Goal: Navigation & Orientation: Find specific page/section

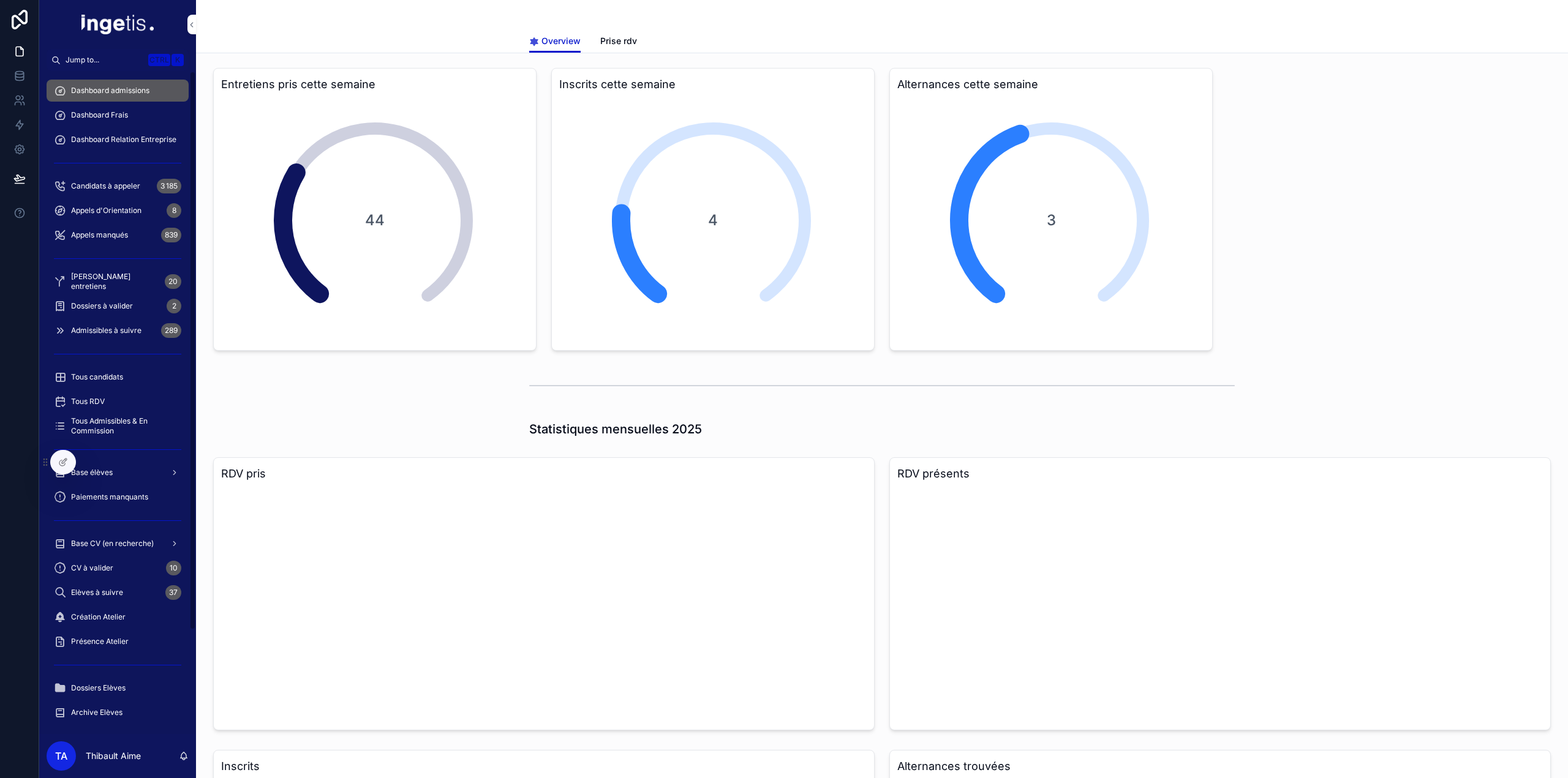
click at [108, 304] on span "Dossiers à valider" at bounding box center [102, 306] width 62 height 10
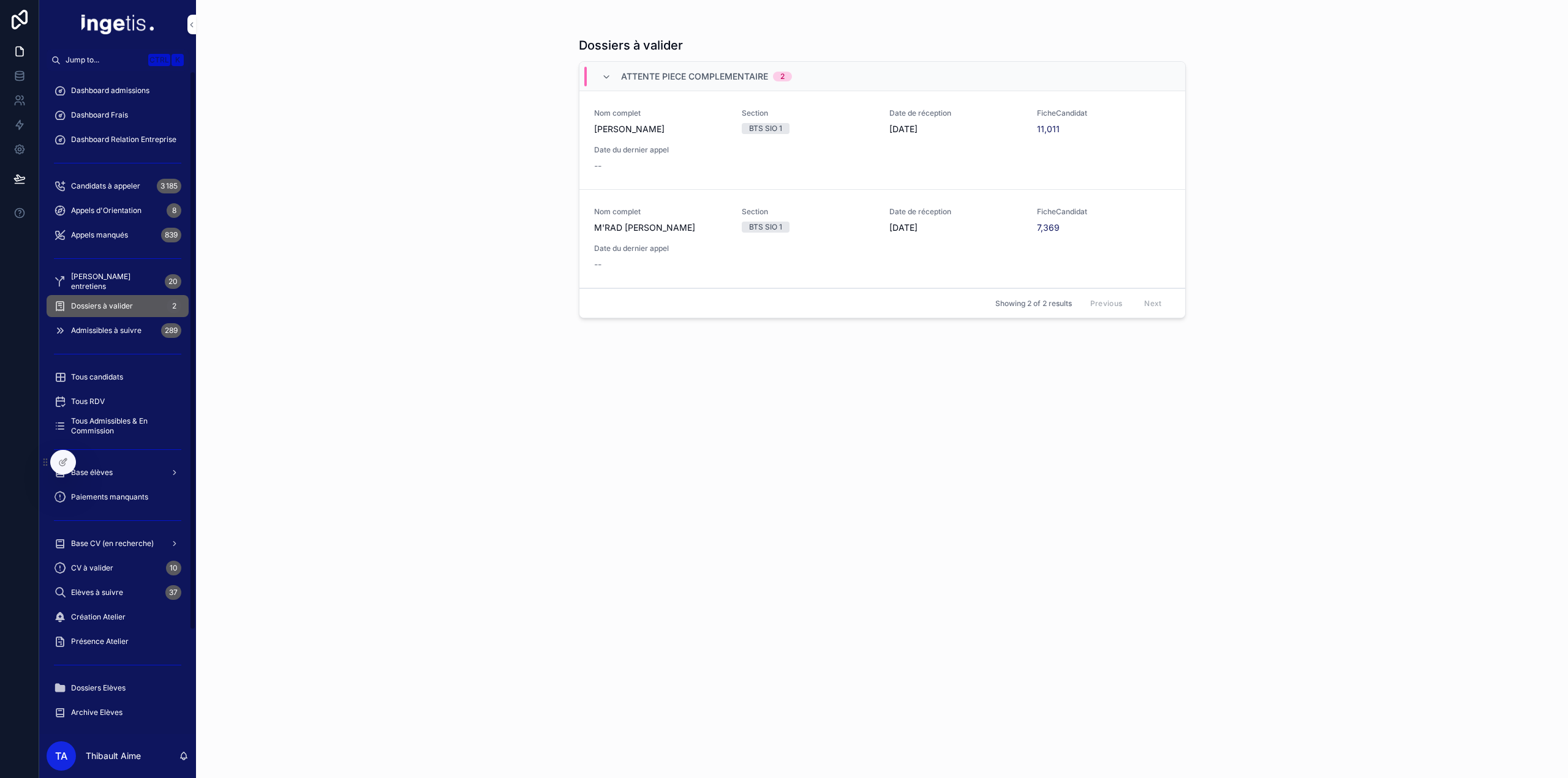
click at [134, 89] on span "Dashboard admissions" at bounding box center [110, 90] width 78 height 10
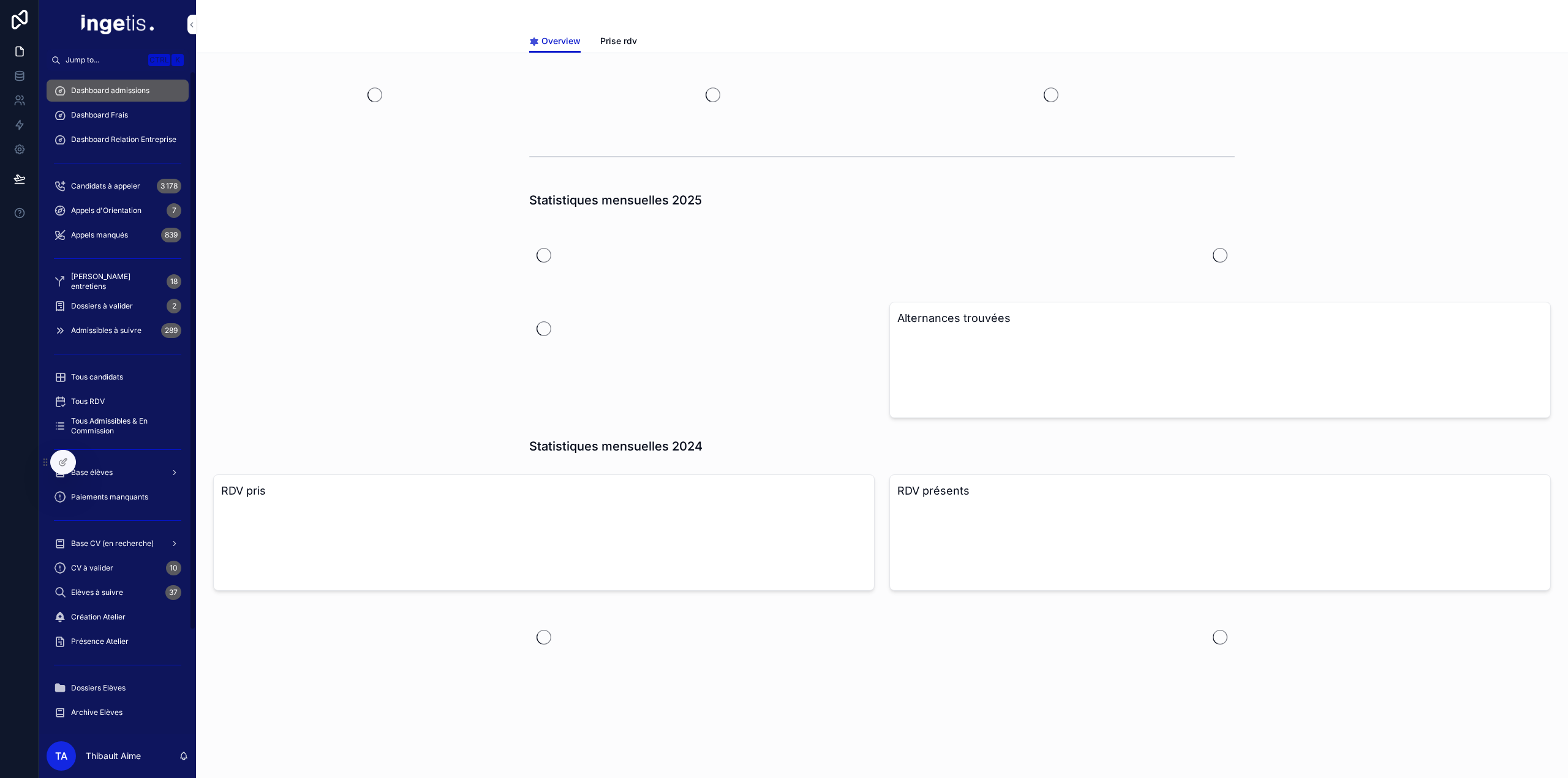
click at [120, 474] on div "Base élèves" at bounding box center [117, 473] width 127 height 20
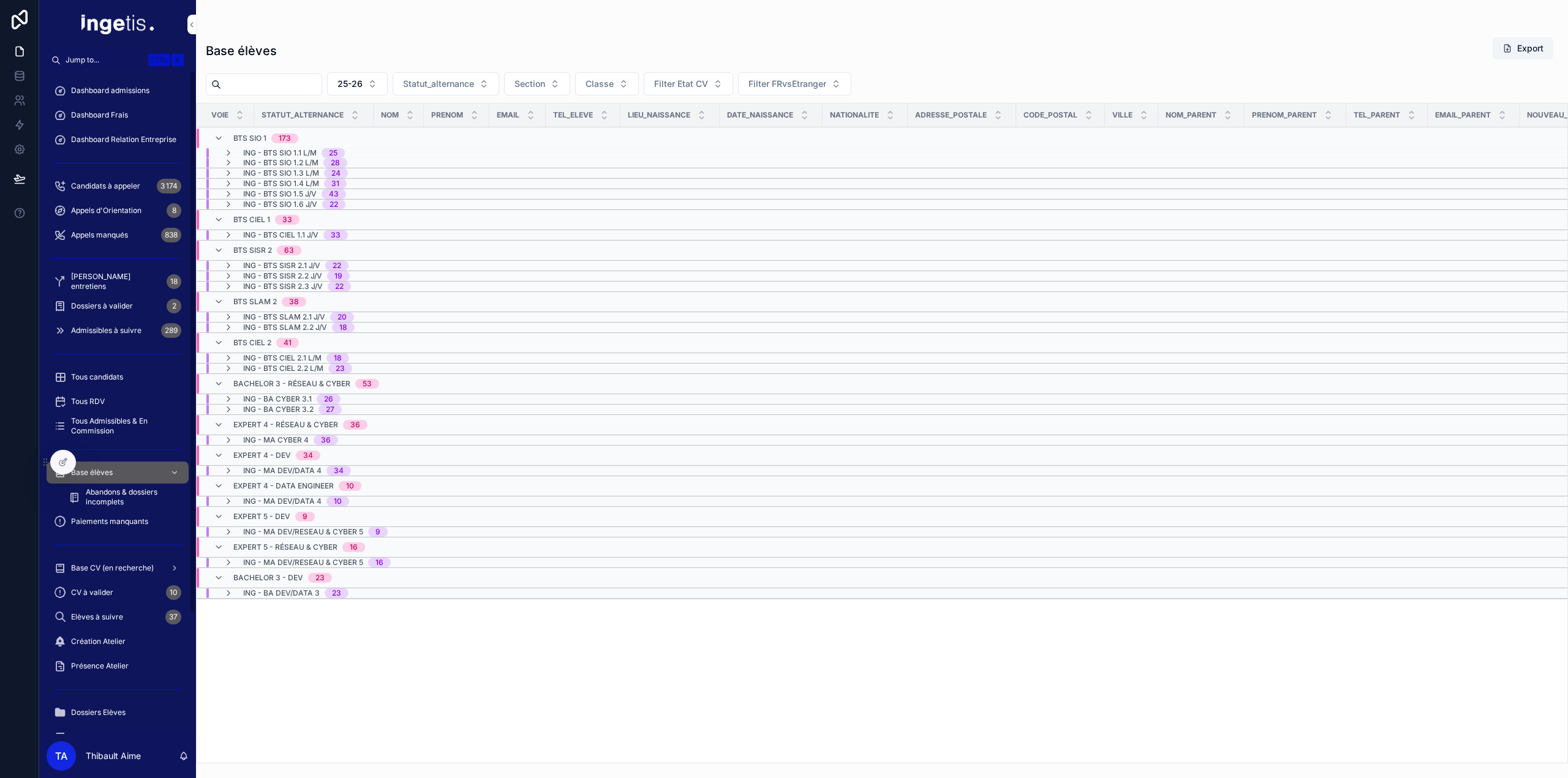
drag, startPoint x: 104, startPoint y: 83, endPoint x: 99, endPoint y: 113, distance: 30.4
click at [104, 83] on div "Dashboard admissions" at bounding box center [117, 90] width 127 height 20
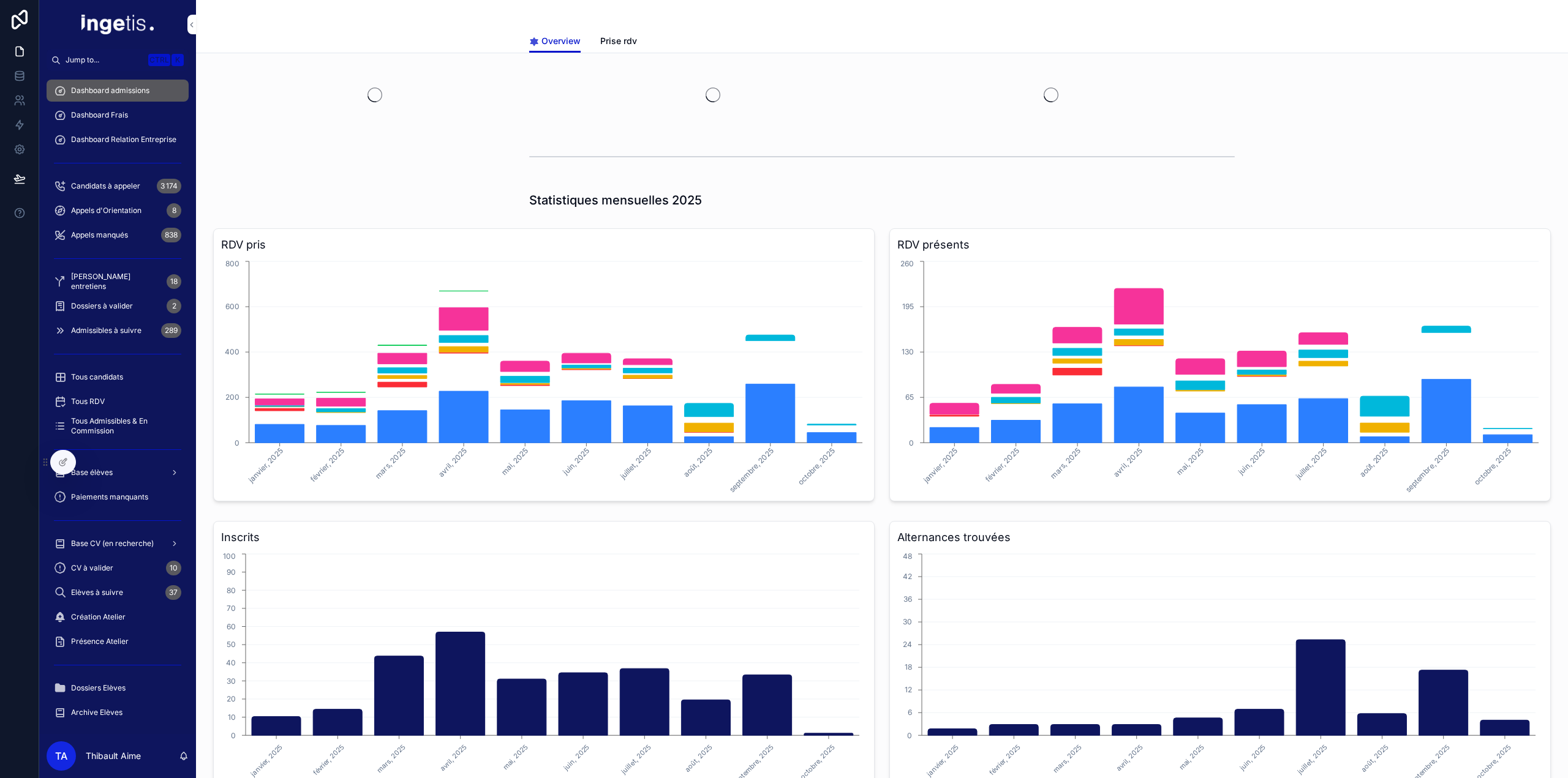
click at [99, 113] on span "Dashboard Frais" at bounding box center [99, 115] width 57 height 10
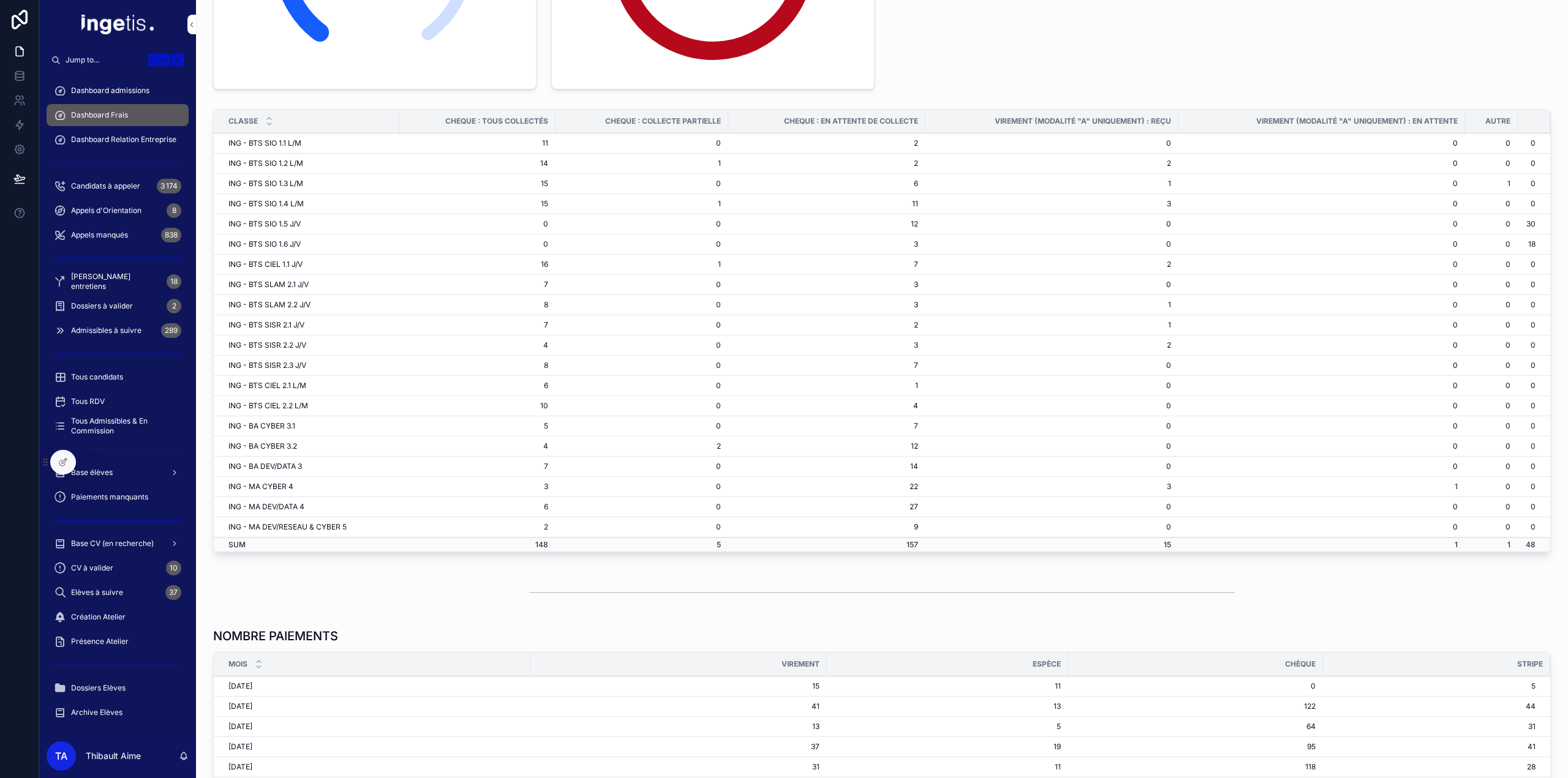
scroll to position [122, 0]
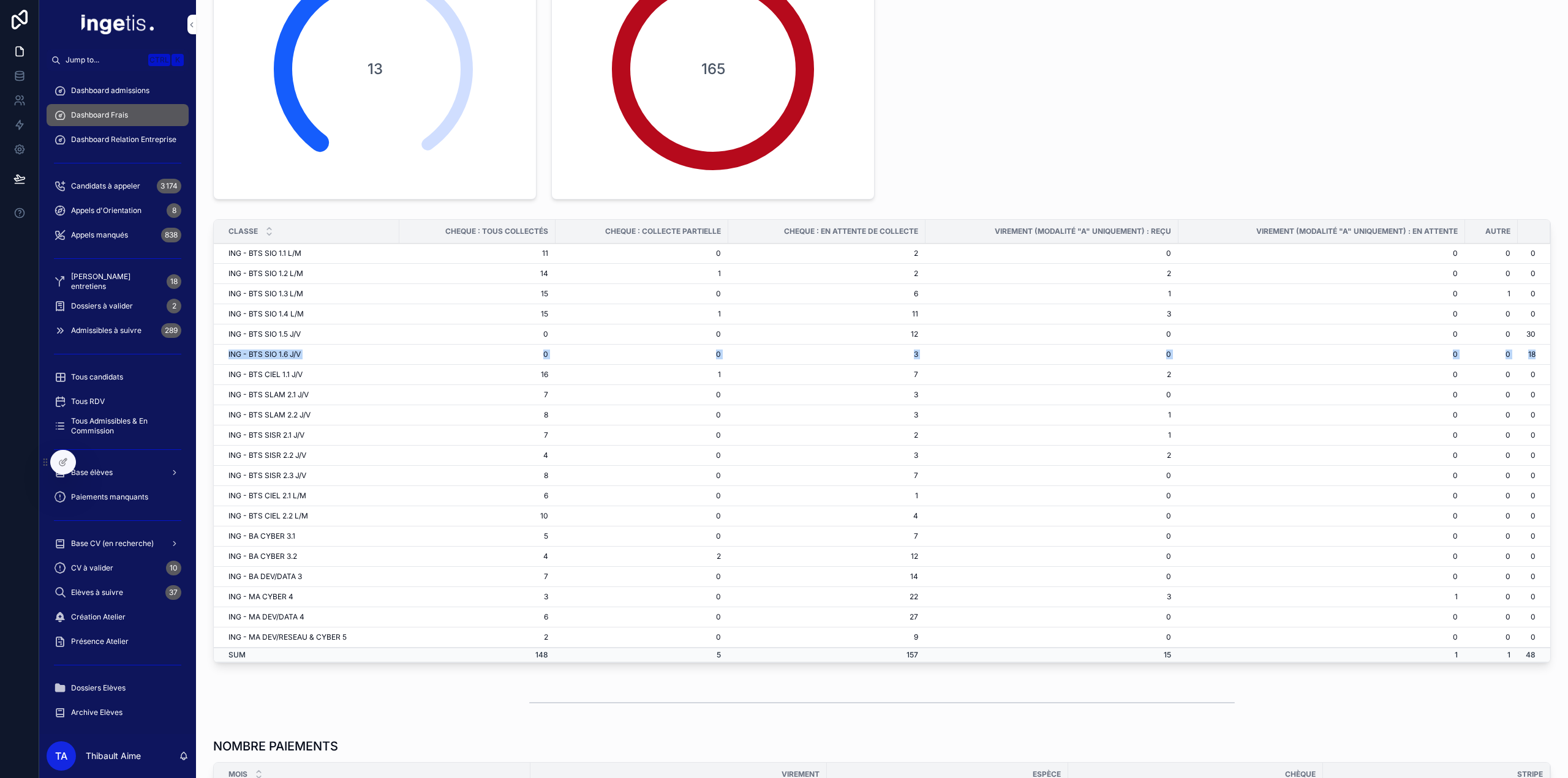
drag, startPoint x: 1528, startPoint y: 332, endPoint x: 1525, endPoint y: 361, distance: 29.2
click at [1525, 360] on tbody "ING - BTS SIO 1.1 L/M 11 0 2 0 0 0 0 ING - BTS SIO 1.2 L/M 14 1 2 2 0 0 0 ING -…" at bounding box center [882, 453] width 1336 height 419
click at [1523, 365] on td "0" at bounding box center [1534, 375] width 33 height 21
drag, startPoint x: 1528, startPoint y: 355, endPoint x: 219, endPoint y: 332, distance: 1309.2
click at [219, 331] on tbody "ING - BTS SIO 1.1 L/M 11 0 2 0 0 0 0 ING - BTS SIO 1.2 L/M 14 1 2 2 0 0 0 ING -…" at bounding box center [882, 453] width 1336 height 419
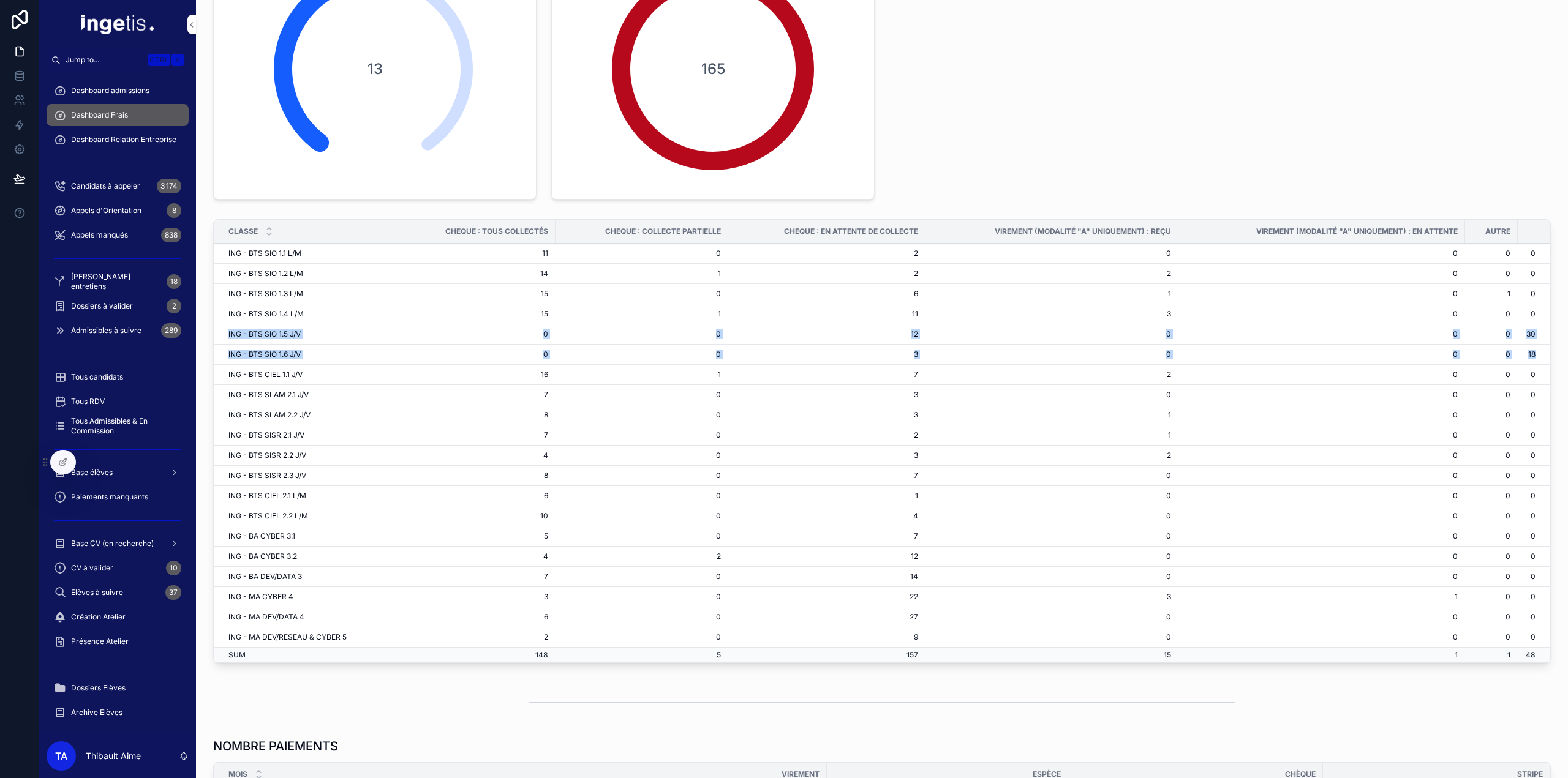
click at [223, 338] on td "ING - BTS SIO 1.5 J/V" at bounding box center [306, 334] width 186 height 21
drag, startPoint x: 223, startPoint y: 338, endPoint x: 1540, endPoint y: 360, distance: 1317.2
click at [1540, 360] on tbody "ING - BTS SIO 1.1 L/M 11 0 2 0 0 0 0 ING - BTS SIO 1.2 L/M 14 1 2 2 0 0 0 ING -…" at bounding box center [882, 453] width 1336 height 419
click at [1530, 353] on td "18" at bounding box center [1534, 355] width 33 height 21
drag, startPoint x: 1530, startPoint y: 353, endPoint x: 235, endPoint y: 327, distance: 1295.3
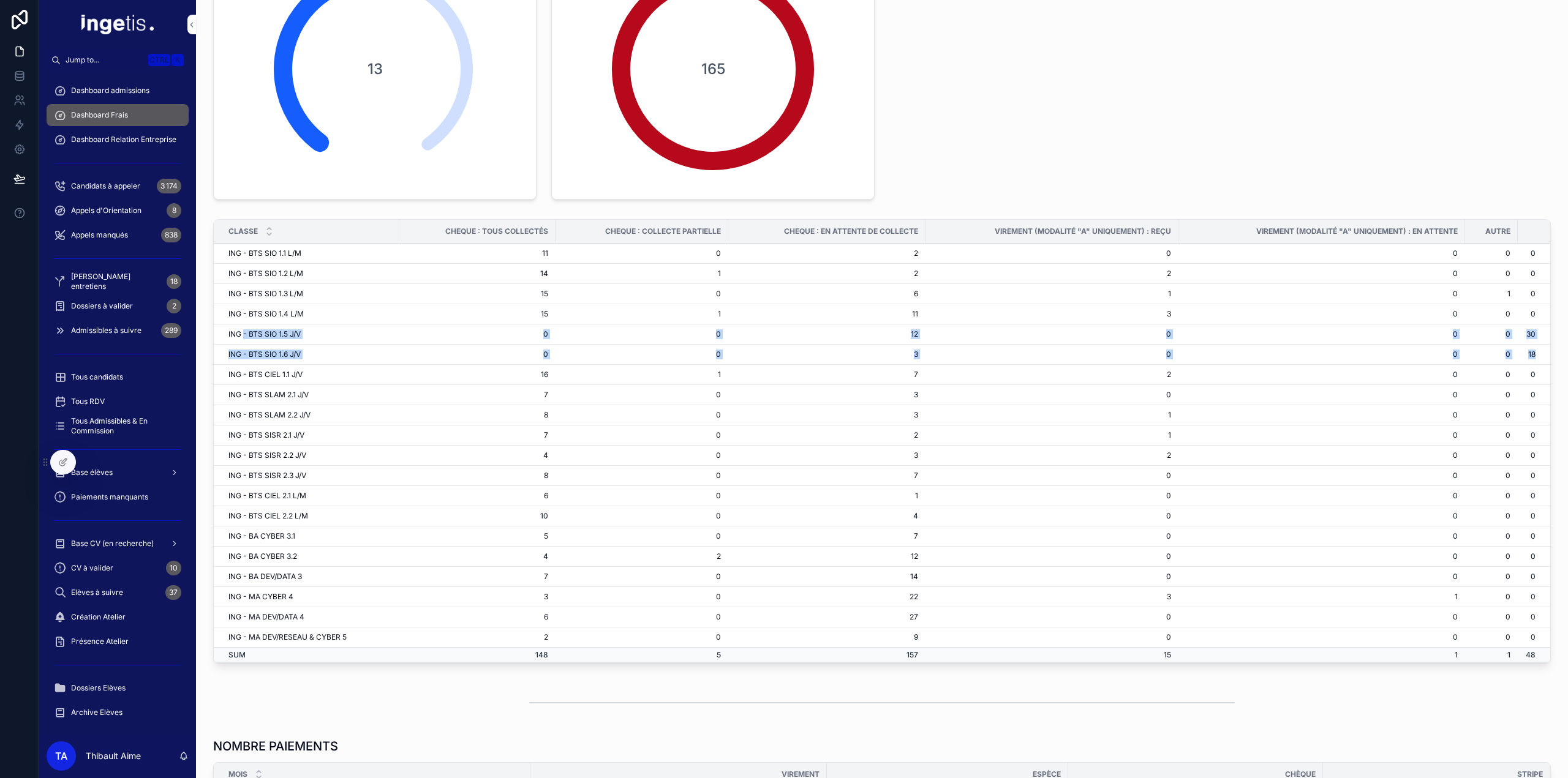
click at [237, 327] on tbody "ING - BTS SIO 1.1 L/M 11 0 2 0 0 0 0 ING - BTS SIO 1.2 L/M 14 1 2 2 0 0 0 ING -…" at bounding box center [882, 453] width 1336 height 419
click at [227, 331] on td "ING - BTS SIO 1.5 J/V" at bounding box center [306, 334] width 186 height 21
drag, startPoint x: 227, startPoint y: 331, endPoint x: 1369, endPoint y: 350, distance: 1142.2
click at [1369, 350] on tbody "ING - BTS SIO 1.1 L/M 11 0 2 0 0 0 0 ING - BTS SIO 1.2 L/M 14 1 2 2 0 0 0 ING -…" at bounding box center [882, 453] width 1336 height 419
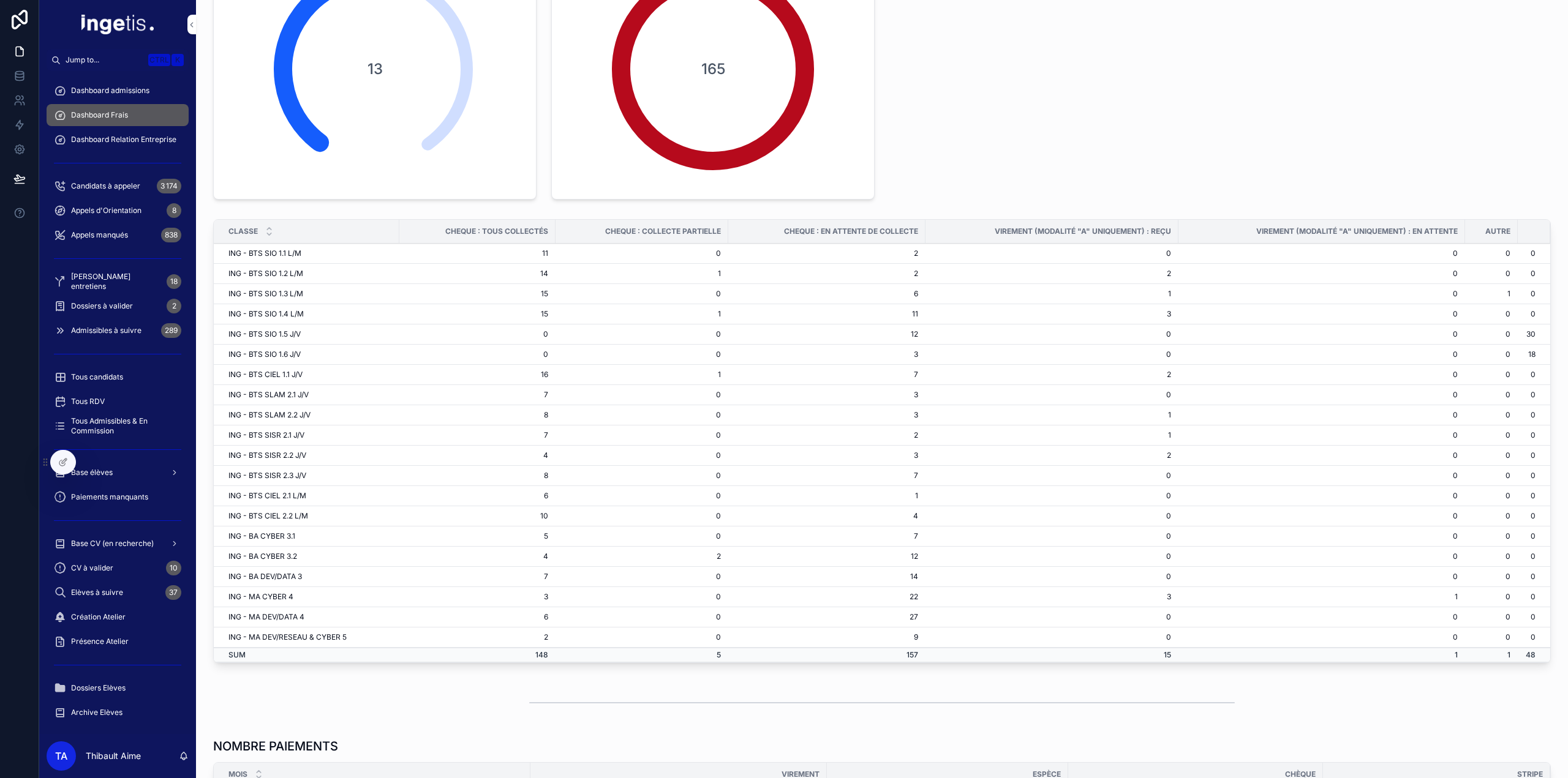
click at [1538, 355] on td "18" at bounding box center [1534, 355] width 33 height 21
drag, startPoint x: 1538, startPoint y: 355, endPoint x: 1224, endPoint y: 318, distance: 316.2
click at [1224, 318] on tbody "ING - BTS SIO 1.1 L/M 11 0 2 0 0 0 0 ING - BTS SIO 1.2 L/M 14 1 2 2 0 0 0 ING -…" at bounding box center [882, 453] width 1336 height 419
click at [1224, 318] on td "0" at bounding box center [1321, 314] width 287 height 21
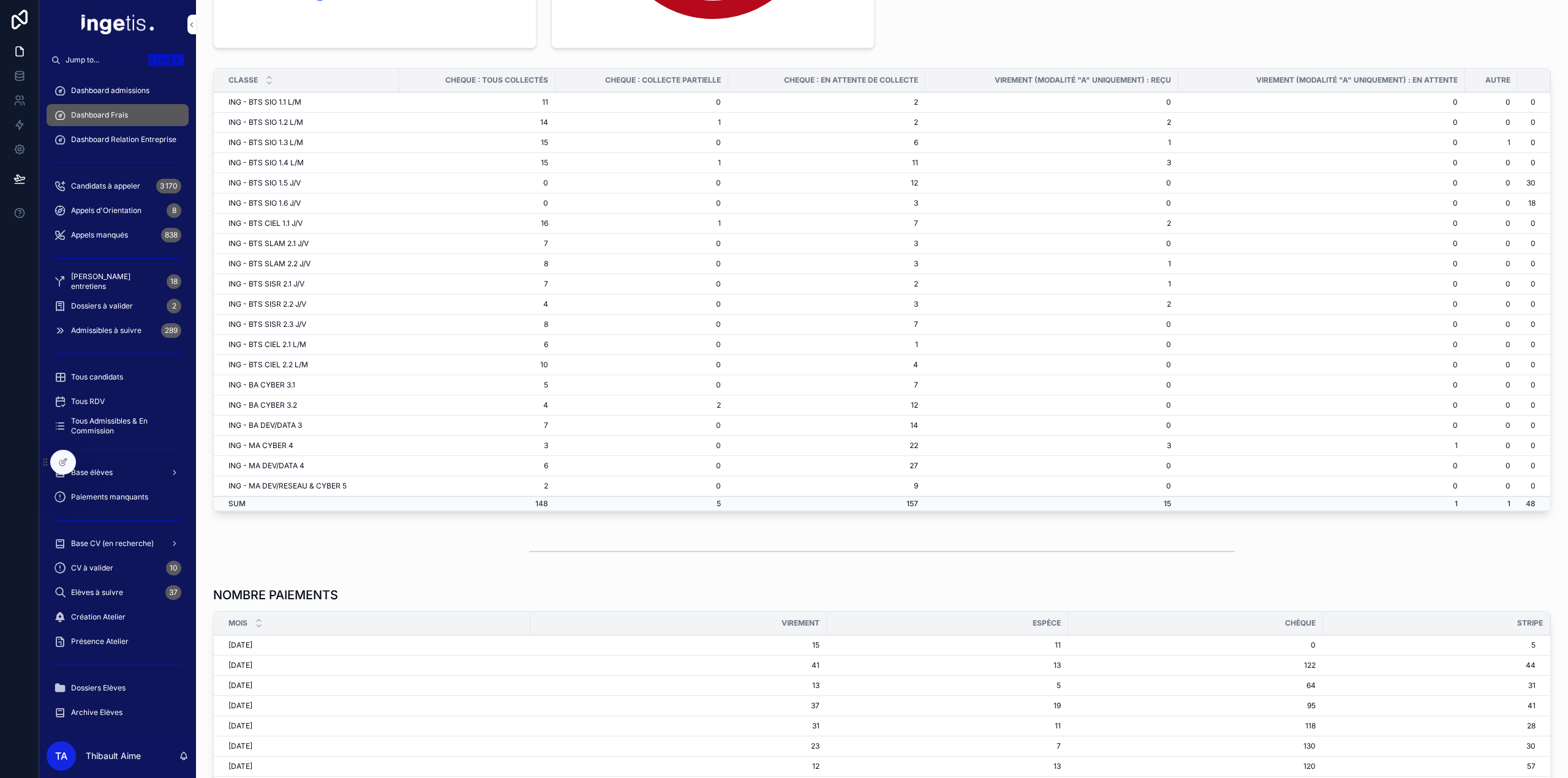
scroll to position [184, 0]
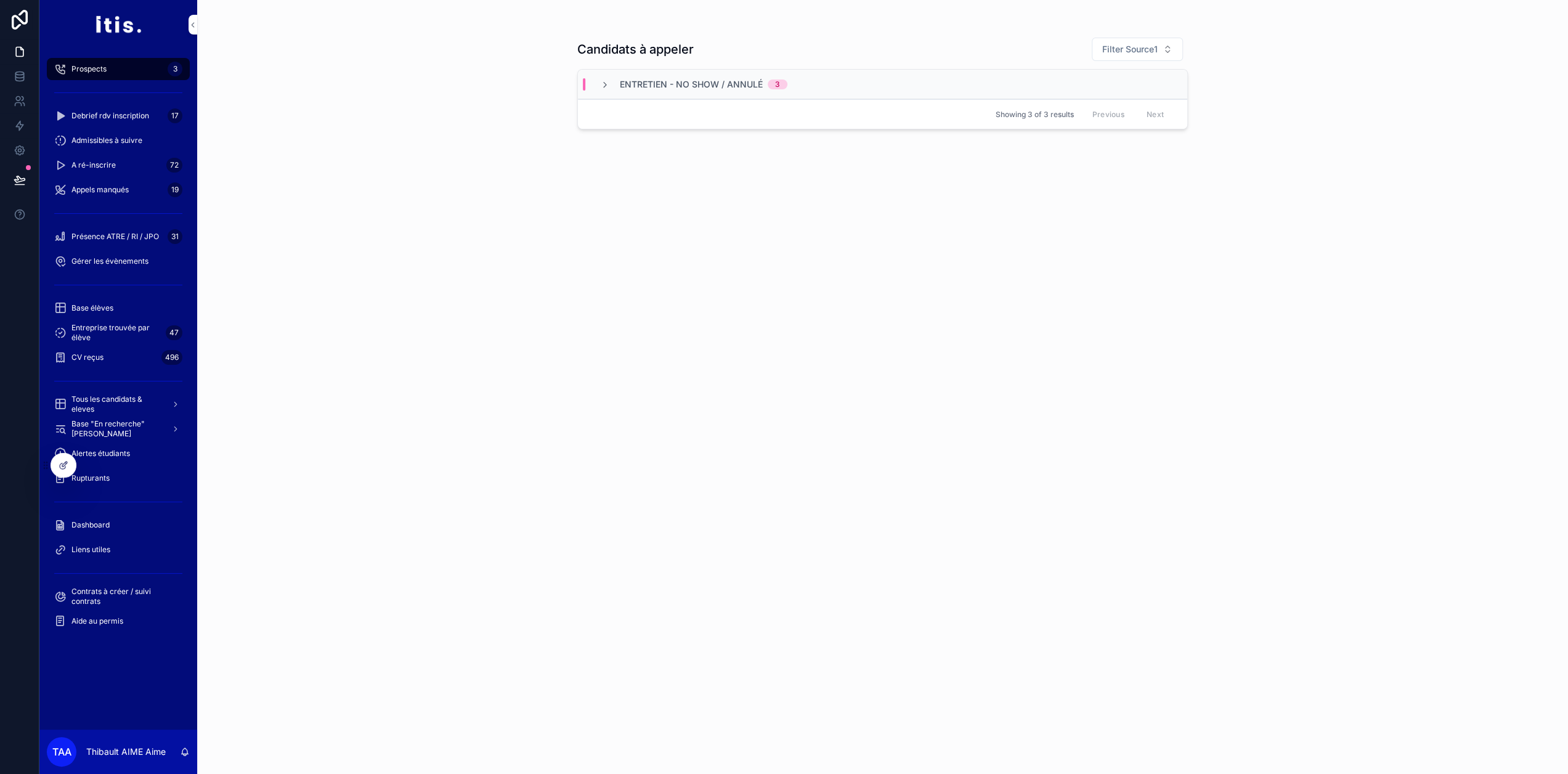
click at [112, 532] on div "Dashboard" at bounding box center [118, 525] width 128 height 20
